Goal: Task Accomplishment & Management: Use online tool/utility

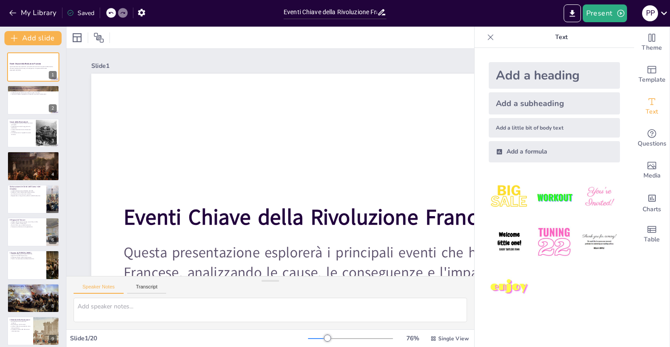
checkbox input "true"
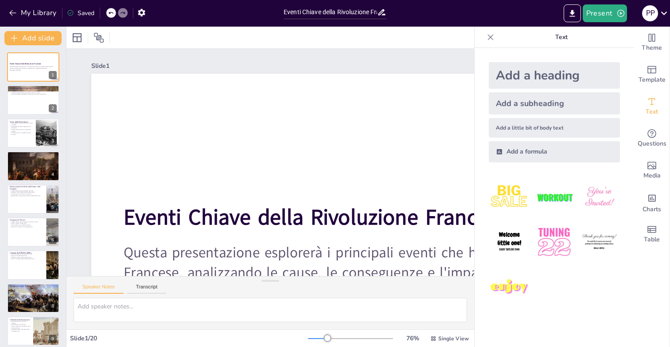
checkbox input "true"
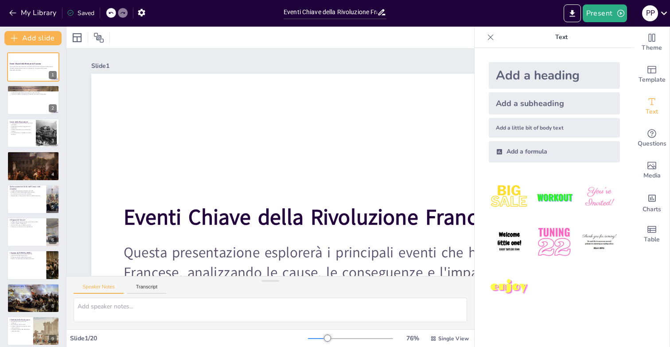
checkbox input "true"
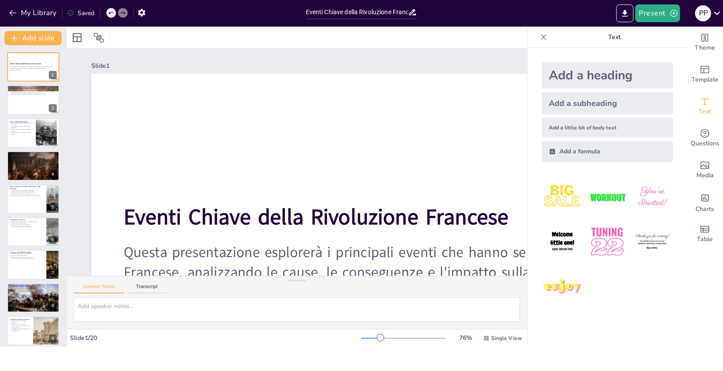
checkbox input "true"
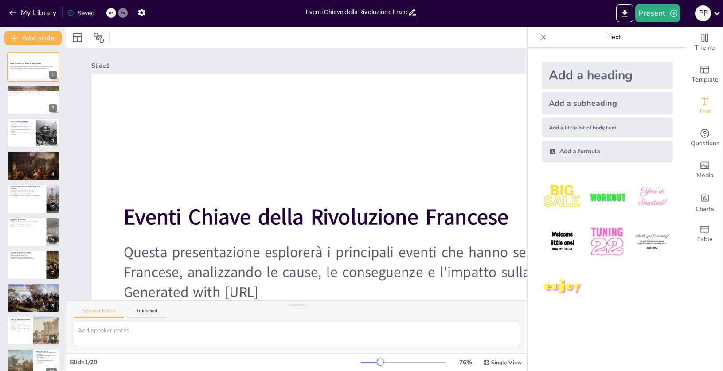
checkbox input "true"
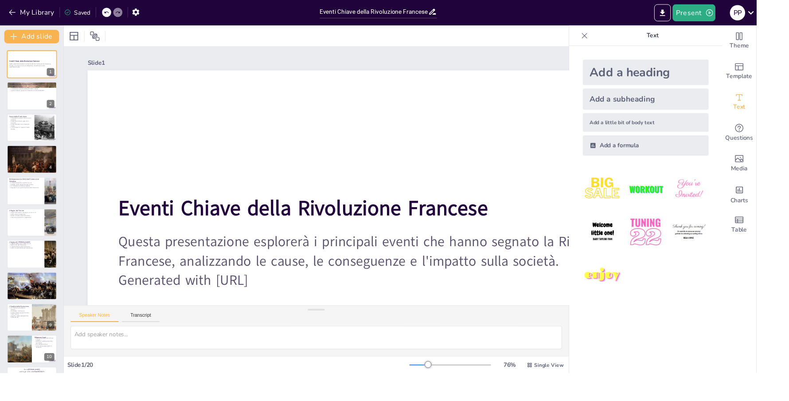
checkbox input "true"
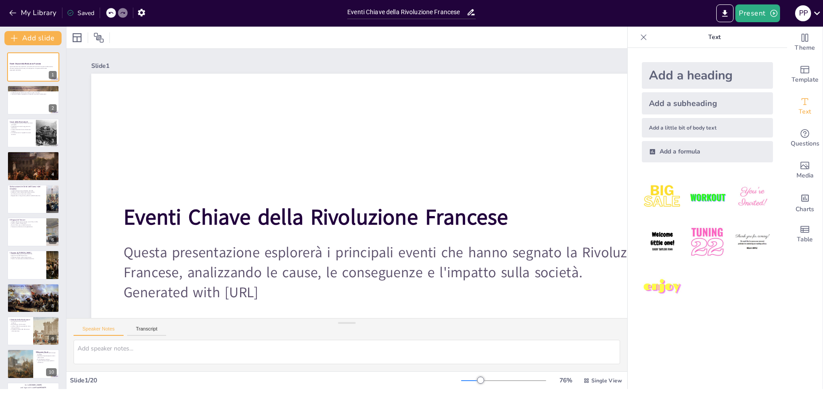
checkbox input "true"
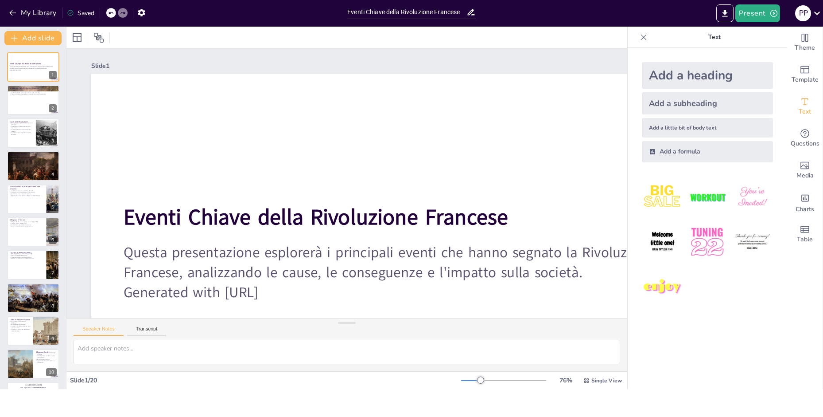
checkbox input "true"
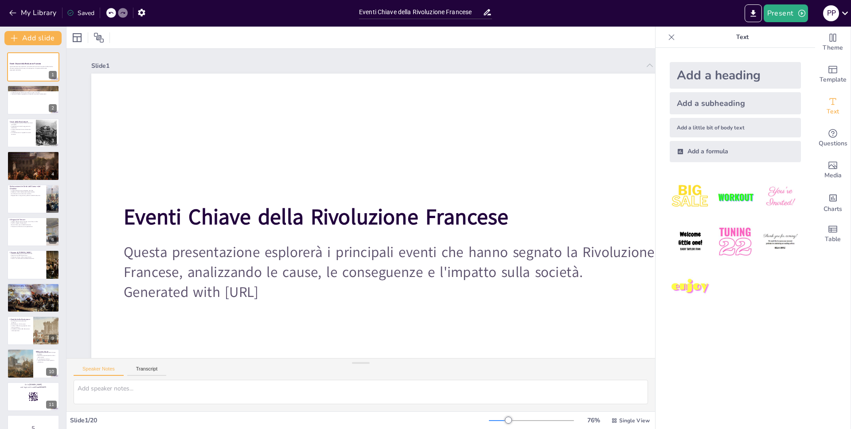
checkbox input "true"
